Goal: Task Accomplishment & Management: Complete application form

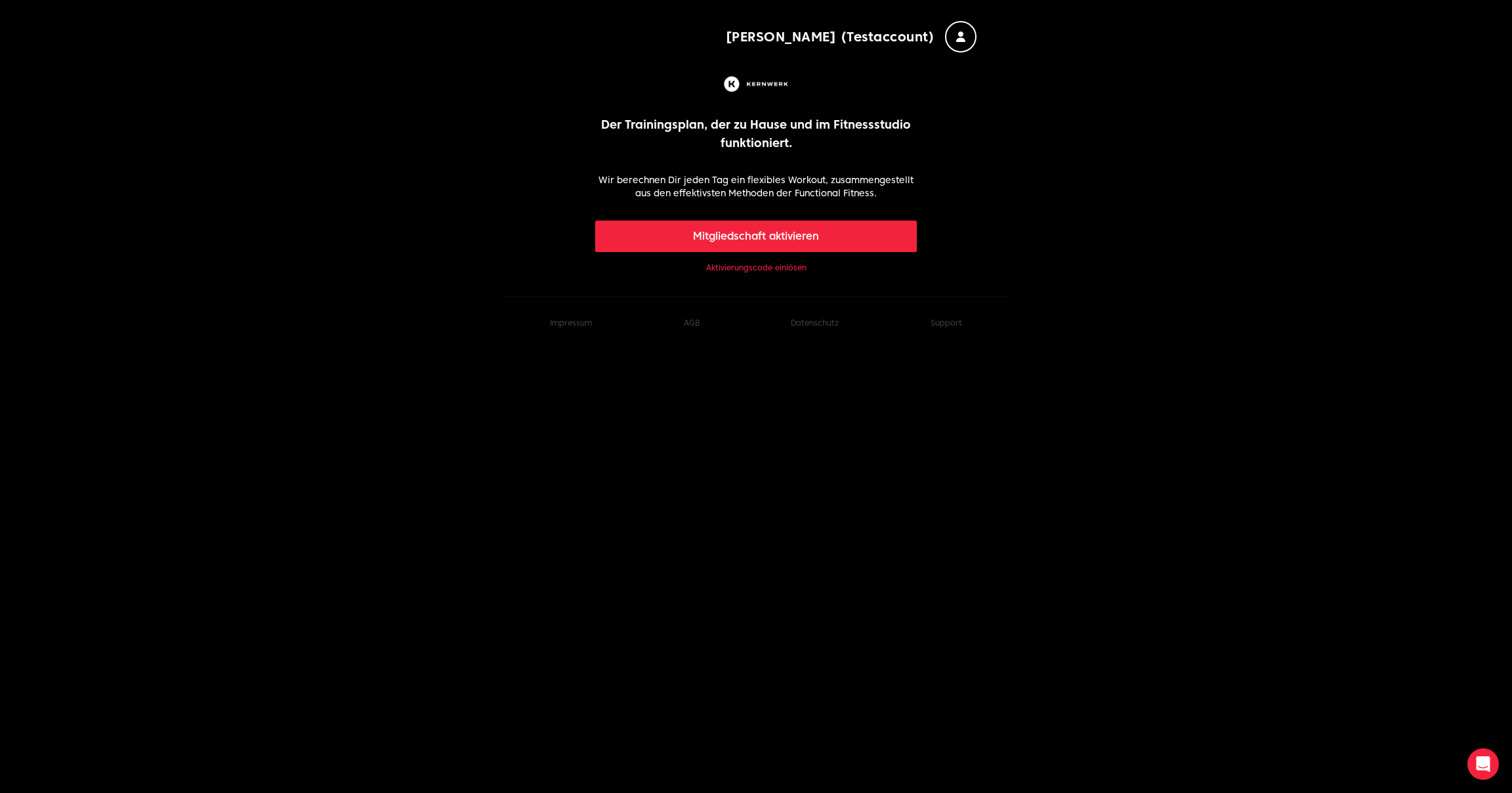
click at [794, 269] on link "Aktivierungscode einlösen" at bounding box center [756, 268] width 101 height 11
click at [786, 267] on link "Aktivierungscode einlösen" at bounding box center [756, 268] width 101 height 11
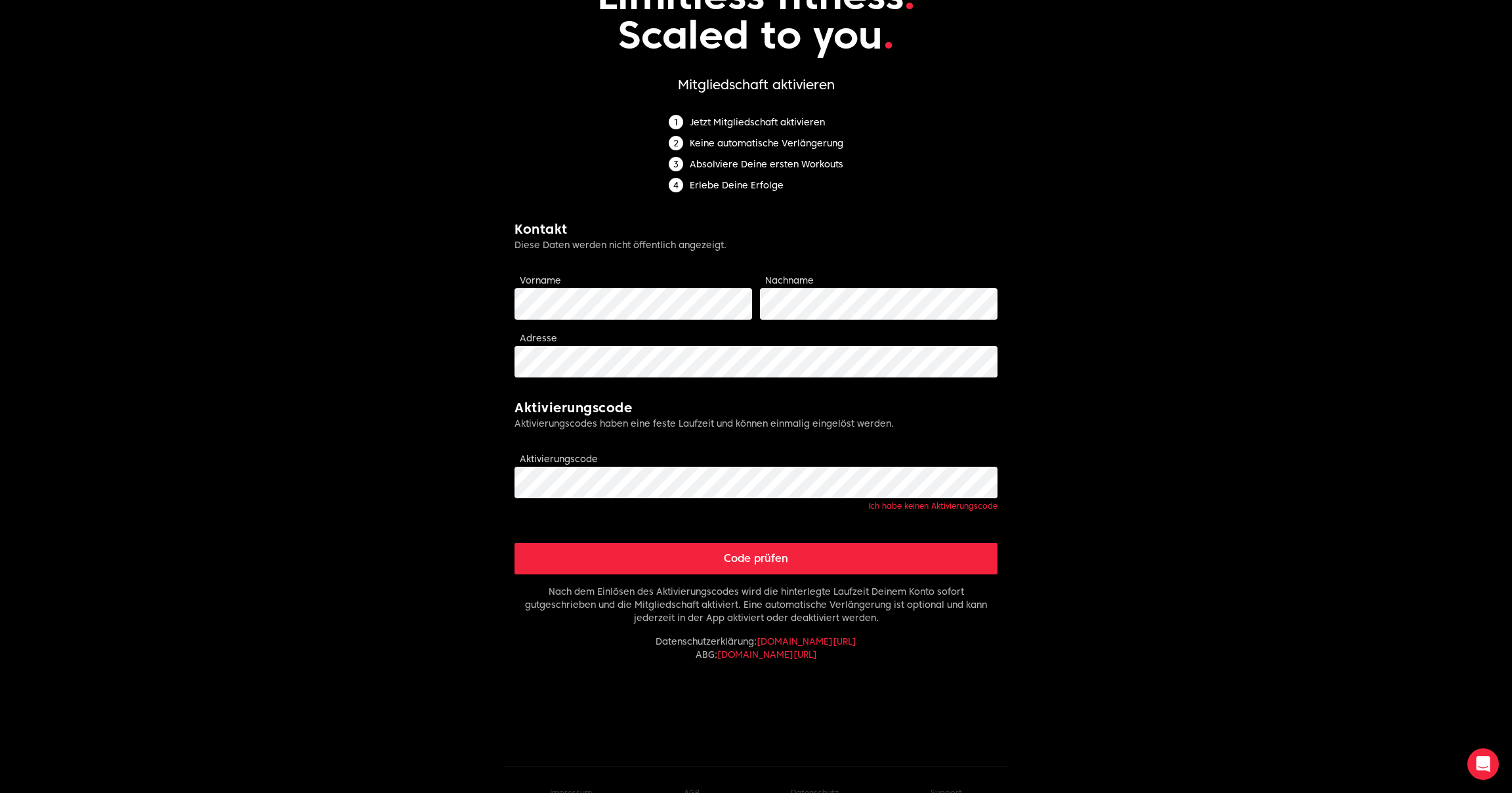
scroll to position [124, 0]
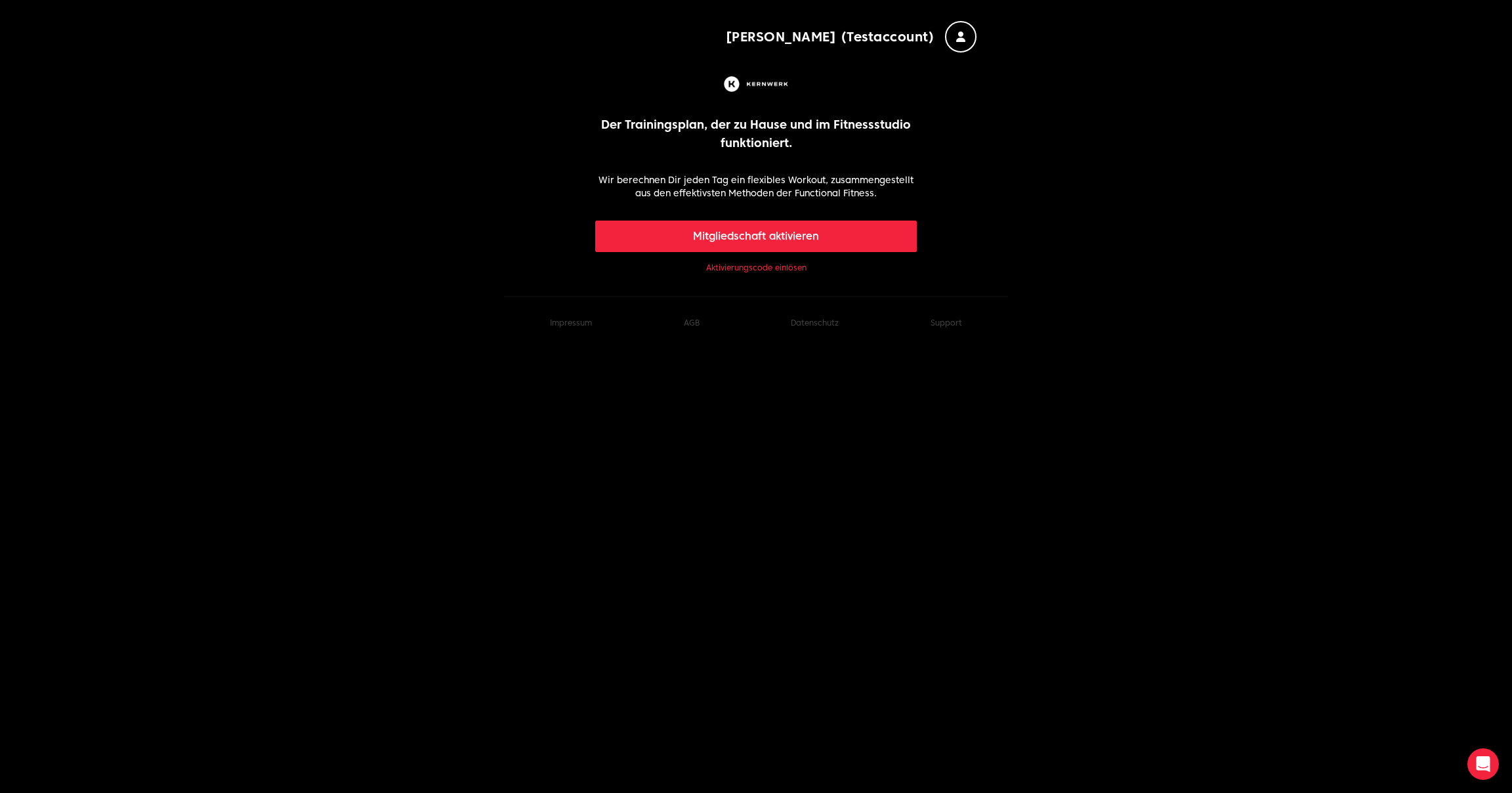
click at [765, 269] on link "Aktivierungscode einlösen" at bounding box center [756, 268] width 101 height 11
click at [774, 270] on link "Aktivierungscode einlösen" at bounding box center [756, 268] width 101 height 11
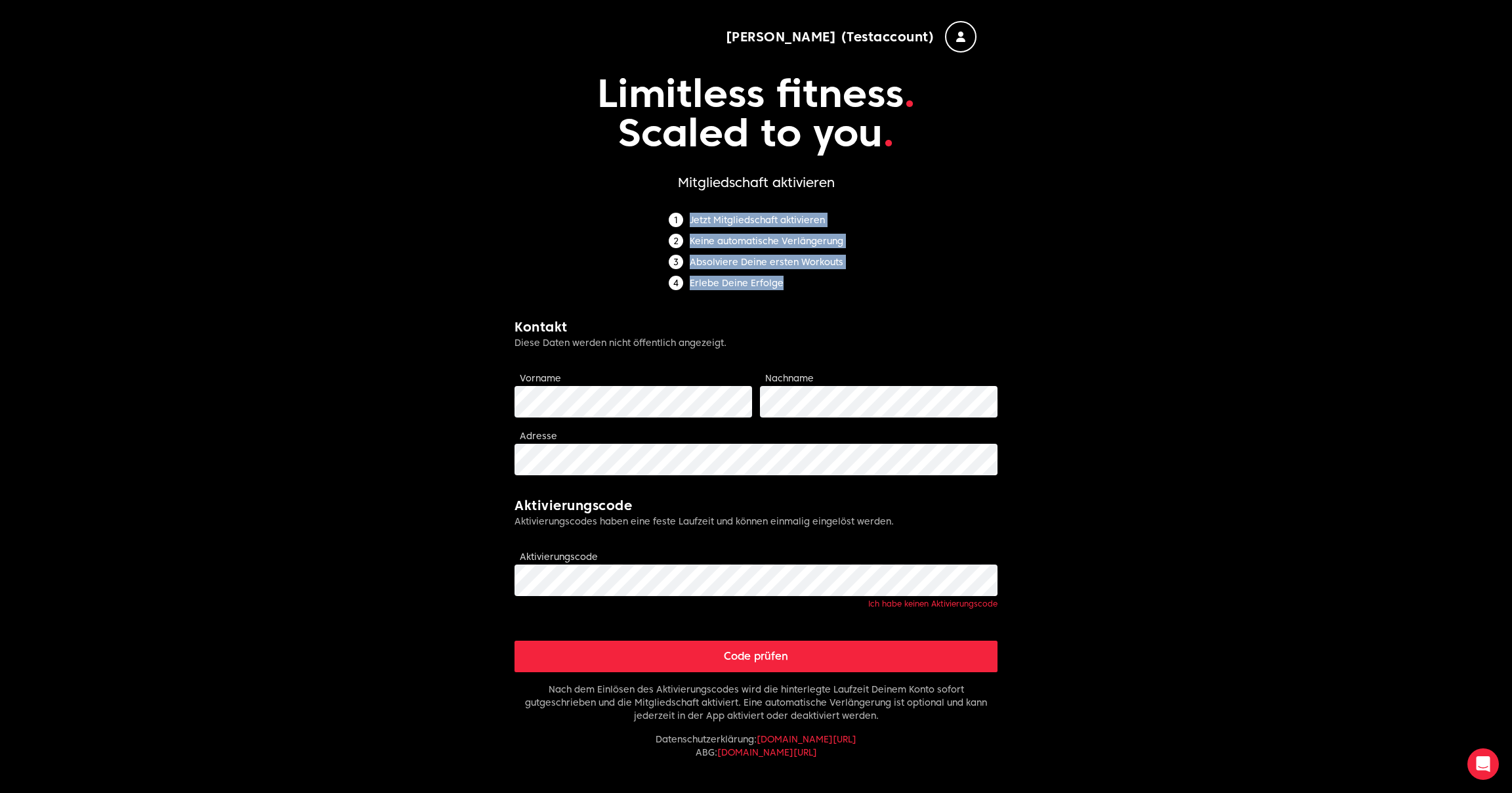
drag, startPoint x: 801, startPoint y: 287, endPoint x: 518, endPoint y: 194, distance: 297.9
click at [518, 194] on form "Limitless fitness . Scaled to you . Mitgliedschaft aktivieren Jetzt Mitgliedsch…" at bounding box center [756, 447] width 483 height 790
click at [425, 401] on body "[PERSON_NAME] (Testaccount) Limitless fitness . Scaled to you . Mitgliedschaft …" at bounding box center [756, 458] width 1512 height 916
drag, startPoint x: 783, startPoint y: 289, endPoint x: 584, endPoint y: 209, distance: 214.5
click at [584, 209] on form "Limitless fitness . Scaled to you . Mitgliedschaft aktivieren Jetzt Mitgliedsch…" at bounding box center [756, 447] width 483 height 790
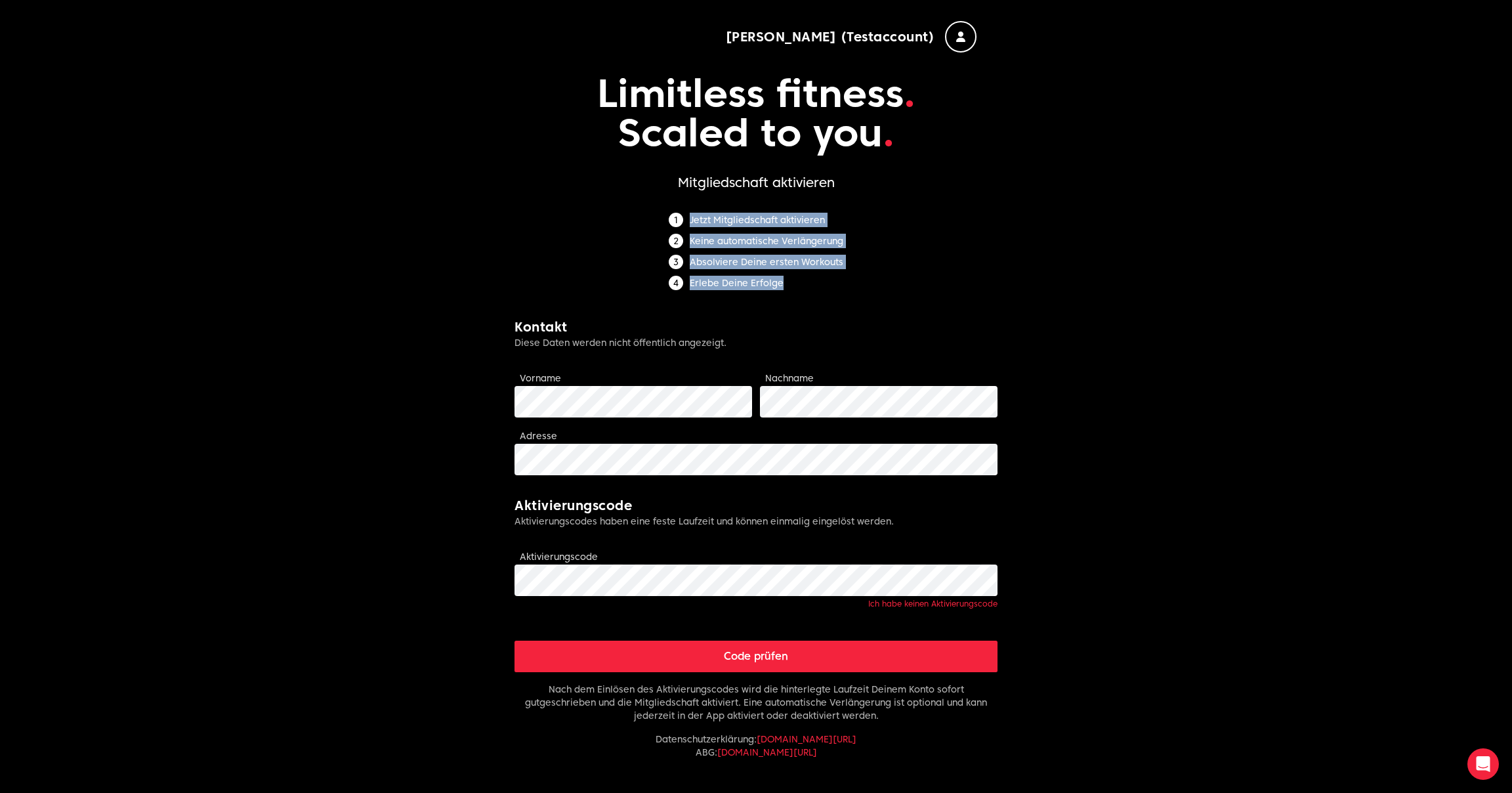
click at [575, 264] on div "Jetzt Mitgliedschaft aktivieren Keine automatische Verlängerung Absolviere Dein…" at bounding box center [756, 254] width 483 height 84
drag, startPoint x: 788, startPoint y: 284, endPoint x: 633, endPoint y: 214, distance: 170.1
click at [633, 214] on div "Jetzt Mitgliedschaft aktivieren Keine automatische Verlängerung Absolviere Dein…" at bounding box center [756, 254] width 483 height 84
click at [745, 275] on li "Erlebe Deine Erfolge" at bounding box center [756, 283] width 175 height 14
drag, startPoint x: 785, startPoint y: 284, endPoint x: 637, endPoint y: 203, distance: 168.7
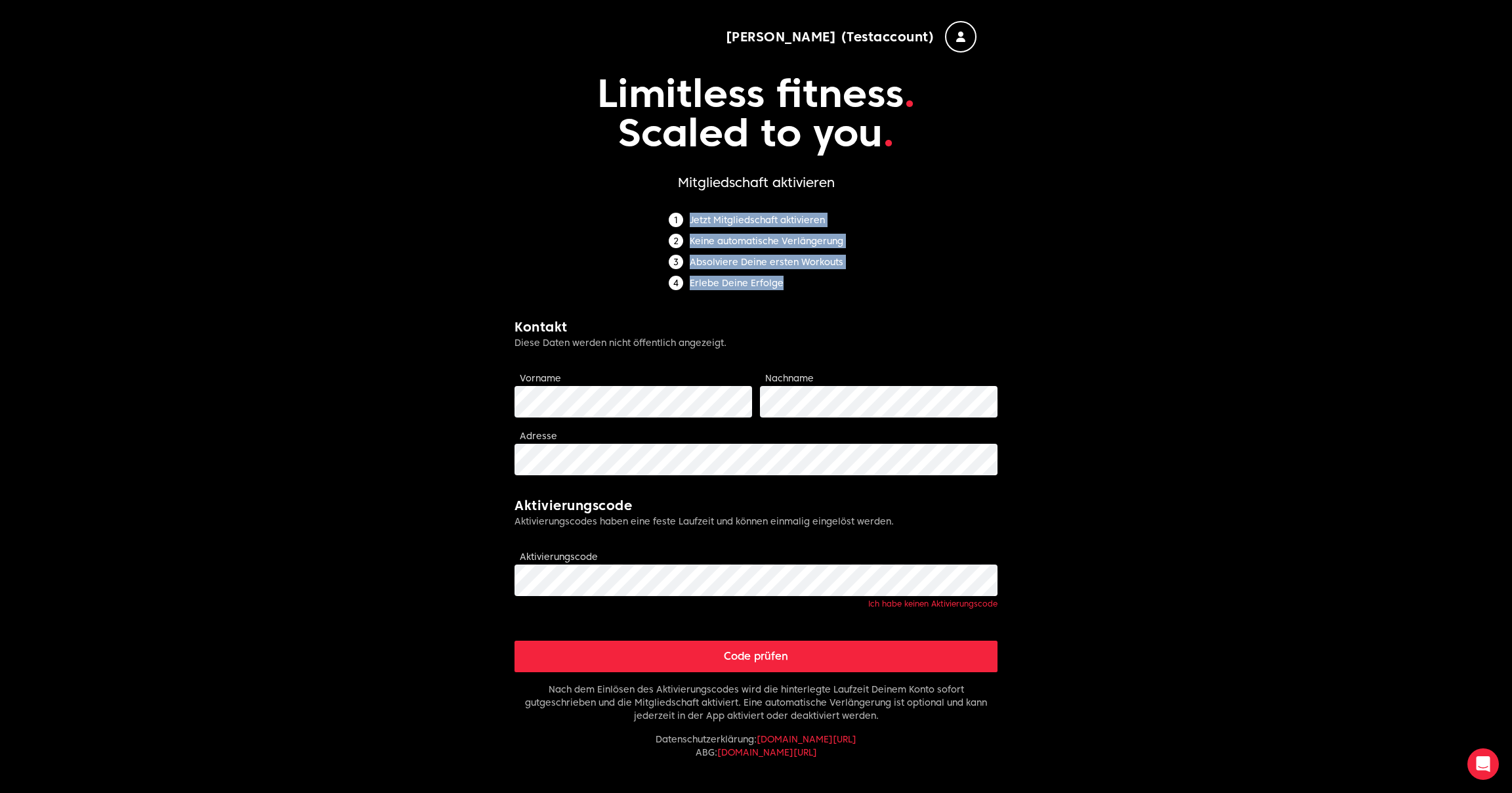
click at [637, 203] on form "Limitless fitness . Scaled to you . Mitgliedschaft aktivieren Jetzt Mitgliedsch…" at bounding box center [756, 447] width 483 height 790
click at [640, 200] on form "Limitless fitness . Scaled to you . Mitgliedschaft aktivieren Jetzt Mitgliedsch…" at bounding box center [756, 447] width 483 height 790
drag, startPoint x: 792, startPoint y: 287, endPoint x: 620, endPoint y: 215, distance: 186.5
click at [620, 215] on div "Jetzt Mitgliedschaft aktivieren Keine automatische Verlängerung Absolviere Dein…" at bounding box center [756, 254] width 483 height 84
click at [787, 287] on li "Erlebe Deine Erfolge" at bounding box center [756, 283] width 175 height 14
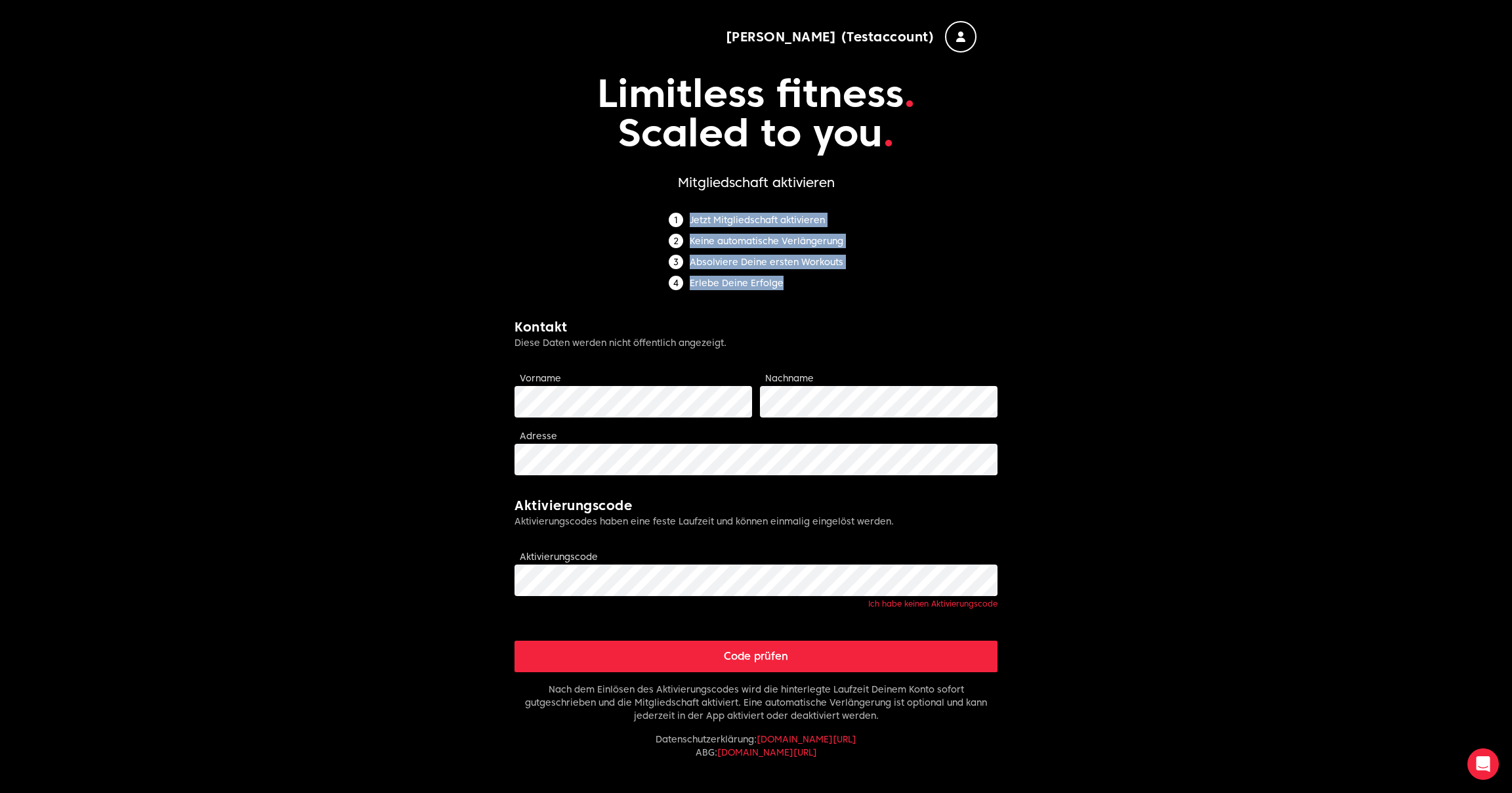
drag, startPoint x: 798, startPoint y: 284, endPoint x: 618, endPoint y: 219, distance: 191.4
click at [618, 219] on div "Jetzt Mitgliedschaft aktivieren Keine automatische Verlängerung Absolviere Dein…" at bounding box center [756, 254] width 483 height 84
click at [806, 280] on li "Erlebe Deine Erfolge" at bounding box center [756, 283] width 175 height 14
drag, startPoint x: 810, startPoint y: 283, endPoint x: 583, endPoint y: 215, distance: 237.0
click at [583, 215] on div "Jetzt Mitgliedschaft aktivieren Keine automatische Verlängerung Absolviere Dein…" at bounding box center [756, 254] width 483 height 84
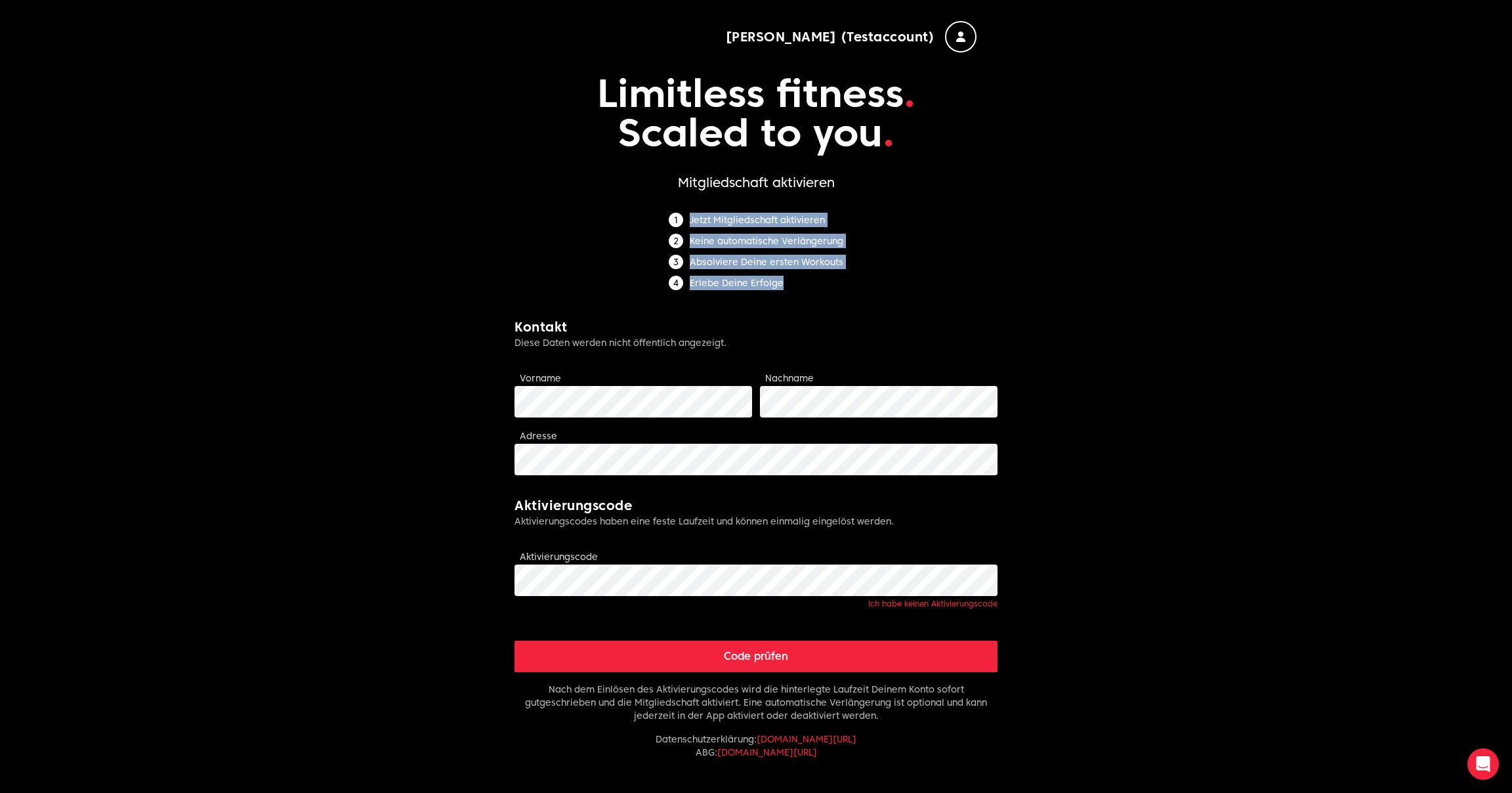
click at [693, 248] on li "Keine automatische Verlängerung" at bounding box center [756, 240] width 175 height 14
drag, startPoint x: 791, startPoint y: 285, endPoint x: 616, endPoint y: 214, distance: 188.9
click at [619, 211] on form "Limitless fitness . Scaled to you . Mitgliedschaft aktivieren Jetzt Mitgliedsch…" at bounding box center [756, 447] width 483 height 790
click at [858, 286] on div "Jetzt Mitgliedschaft aktivieren Keine automatische Verlängerung Absolviere Dein…" at bounding box center [756, 254] width 483 height 84
drag, startPoint x: 788, startPoint y: 286, endPoint x: 631, endPoint y: 217, distance: 171.5
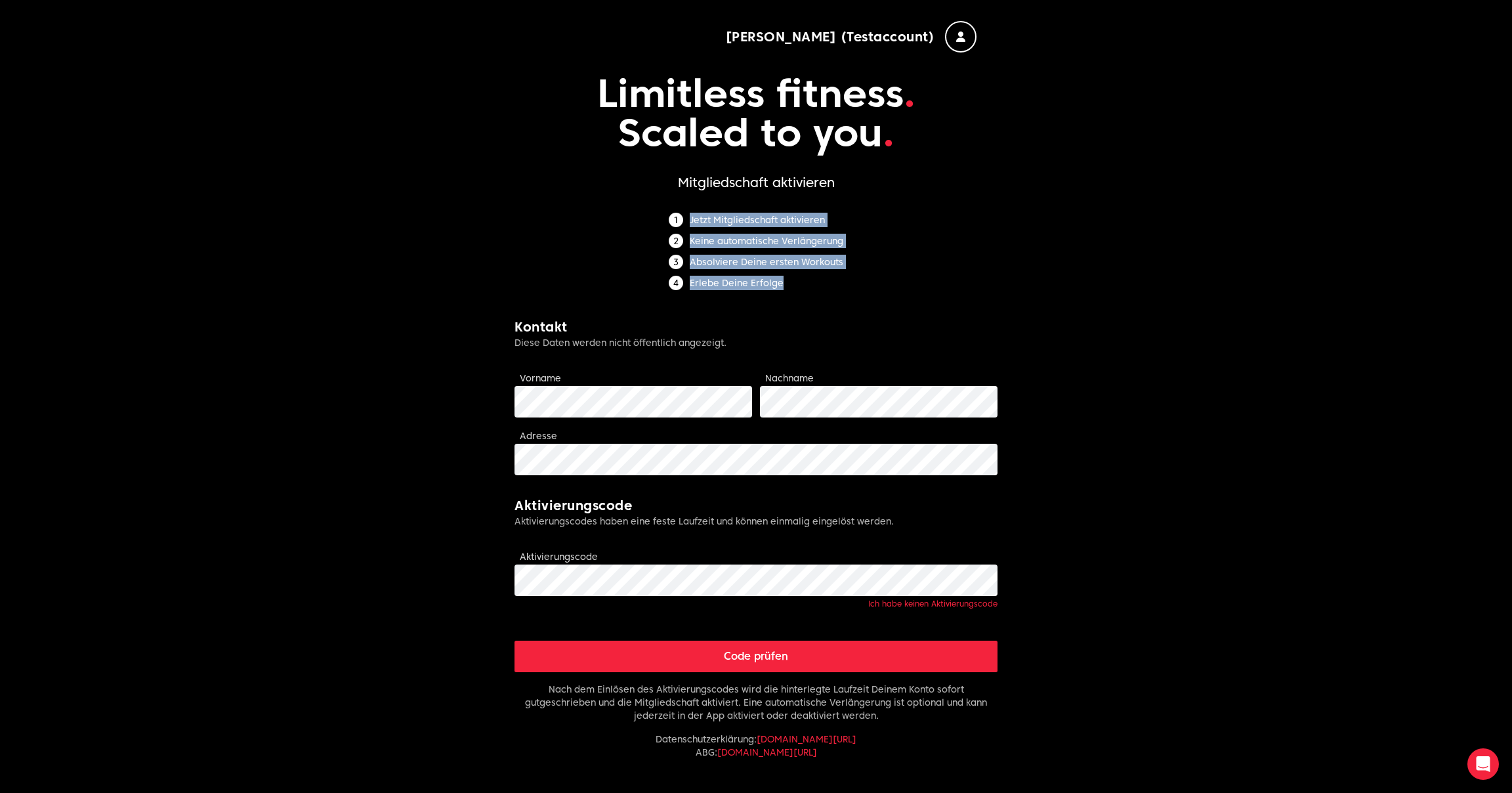
click at [631, 217] on div "Jetzt Mitgliedschaft aktivieren Keine automatische Verlängerung Absolviere Dein…" at bounding box center [756, 254] width 483 height 84
click at [812, 275] on li "Erlebe Deine Erfolge" at bounding box center [756, 283] width 175 height 14
drag, startPoint x: 793, startPoint y: 287, endPoint x: 613, endPoint y: 212, distance: 195.0
click at [613, 212] on form "Limitless fitness . Scaled to you . Mitgliedschaft aktivieren Jetzt Mitgliedsch…" at bounding box center [756, 447] width 483 height 790
click at [788, 280] on li "Erlebe Deine Erfolge" at bounding box center [756, 283] width 175 height 14
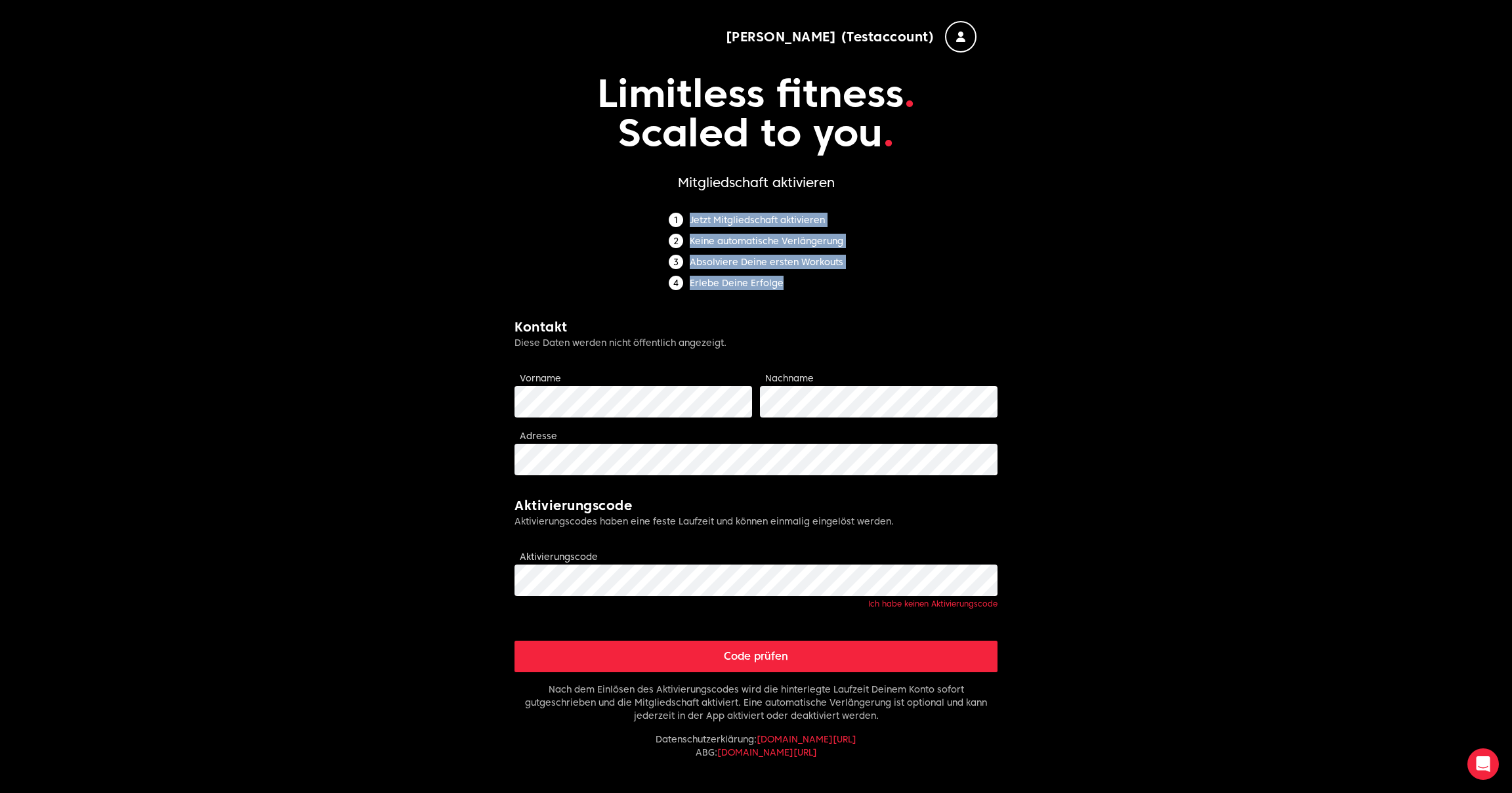
drag, startPoint x: 800, startPoint y: 286, endPoint x: 605, endPoint y: 212, distance: 208.6
click at [605, 212] on div "Jetzt Mitgliedschaft aktivieren Keine automatische Verlängerung Absolviere Dein…" at bounding box center [756, 254] width 483 height 84
click at [799, 290] on ol "Jetzt Mitgliedschaft aktivieren Keine automatische Verlängerung Absolviere Dein…" at bounding box center [756, 254] width 175 height 84
drag, startPoint x: 812, startPoint y: 290, endPoint x: 560, endPoint y: 207, distance: 265.3
click at [560, 207] on form "Limitless fitness . Scaled to you . Mitgliedschaft aktivieren Jetzt Mitgliedsch…" at bounding box center [756, 447] width 483 height 790
